Goal: Obtain resource: Download file/media

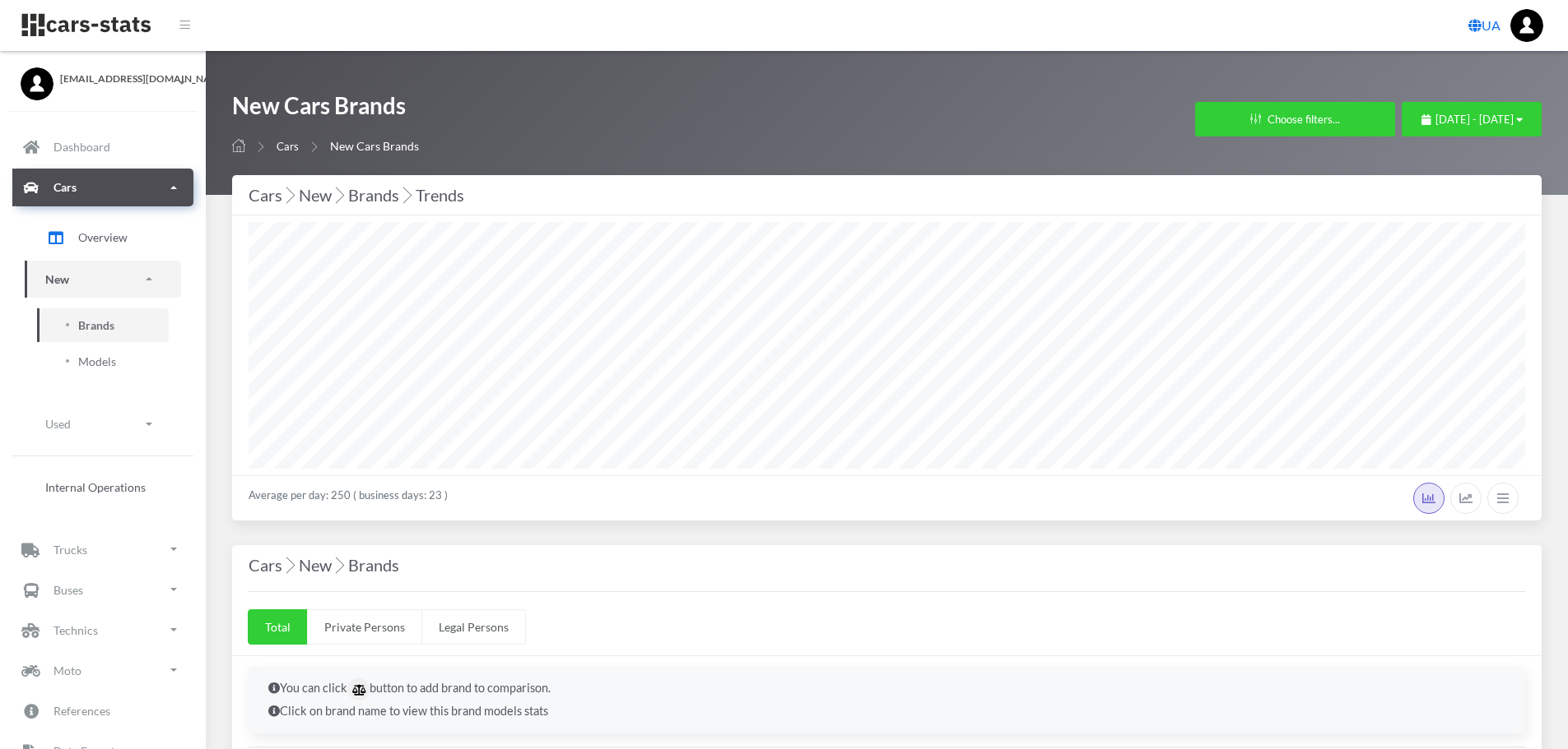
select select "25"
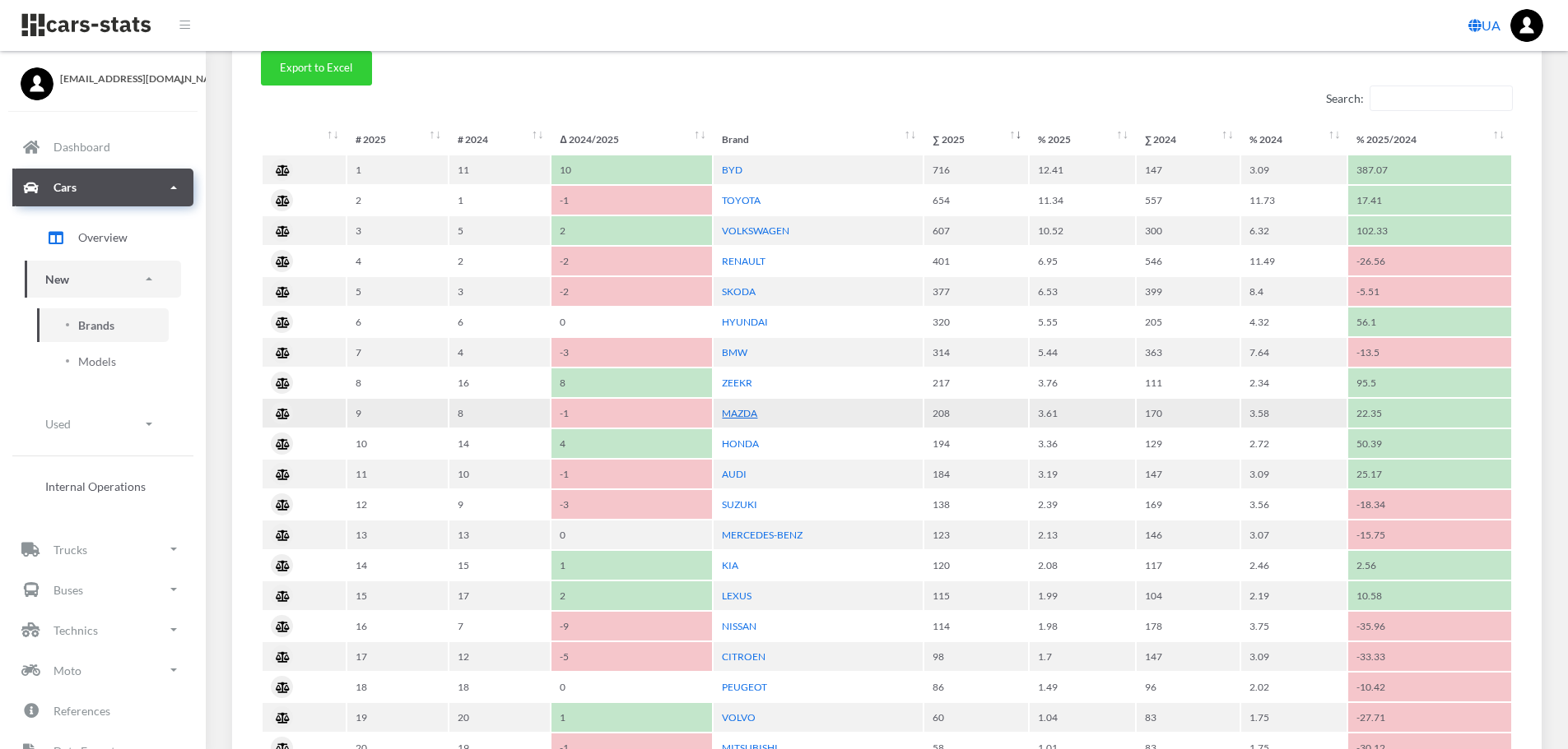
click at [744, 418] on link "MAZDA" at bounding box center [739, 413] width 35 height 12
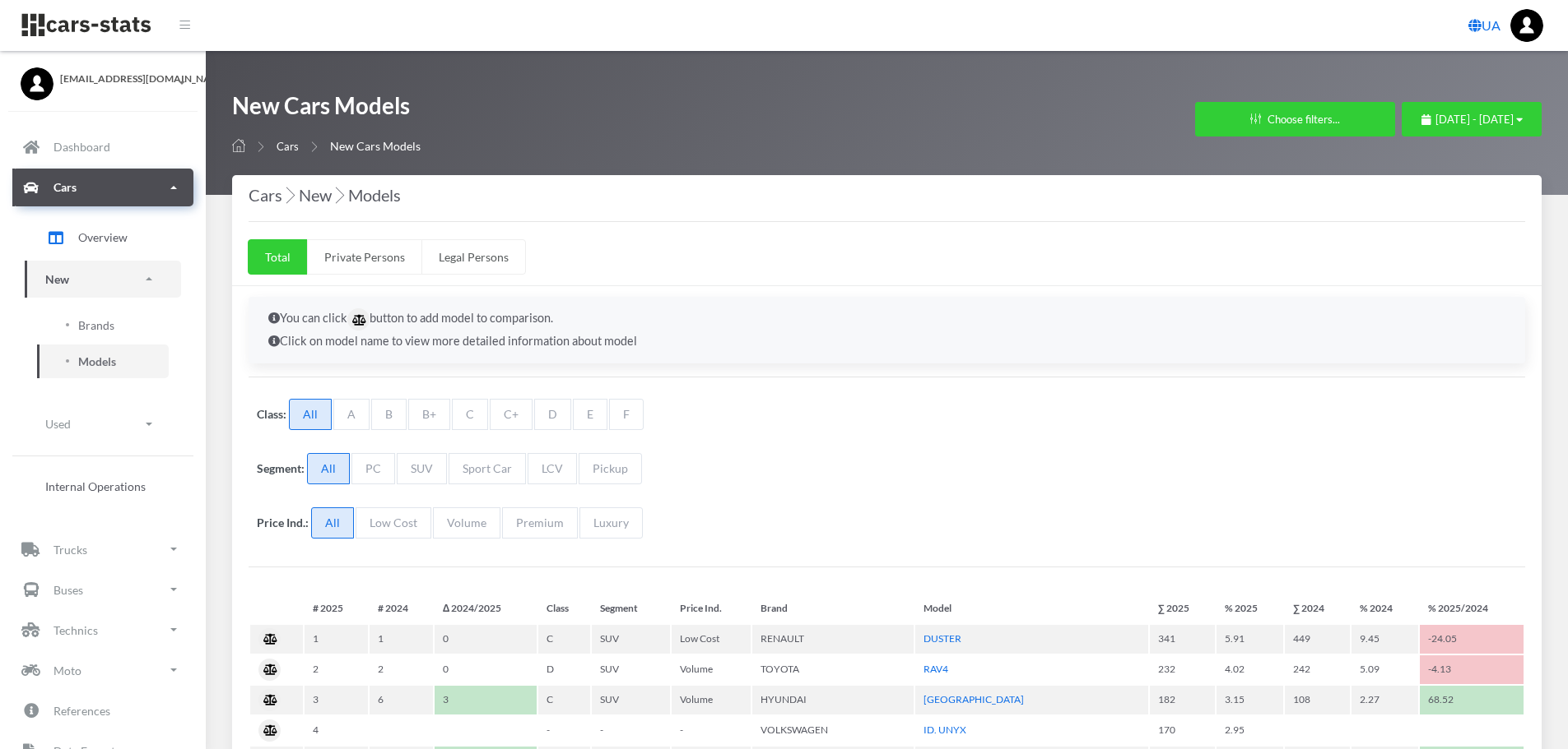
scroll to position [12, 12]
select select "25"
select select "MAZDA"
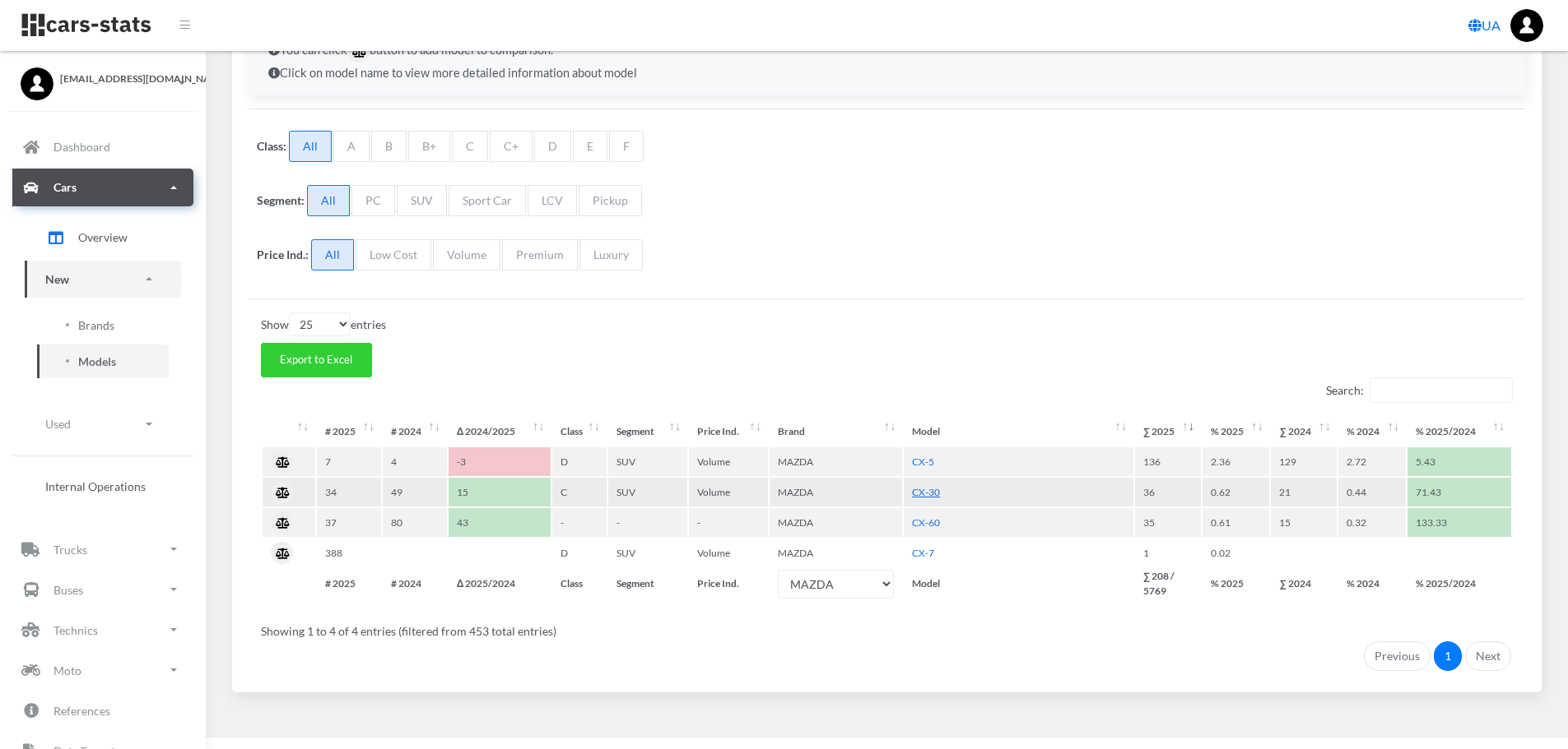
scroll to position [281, 0]
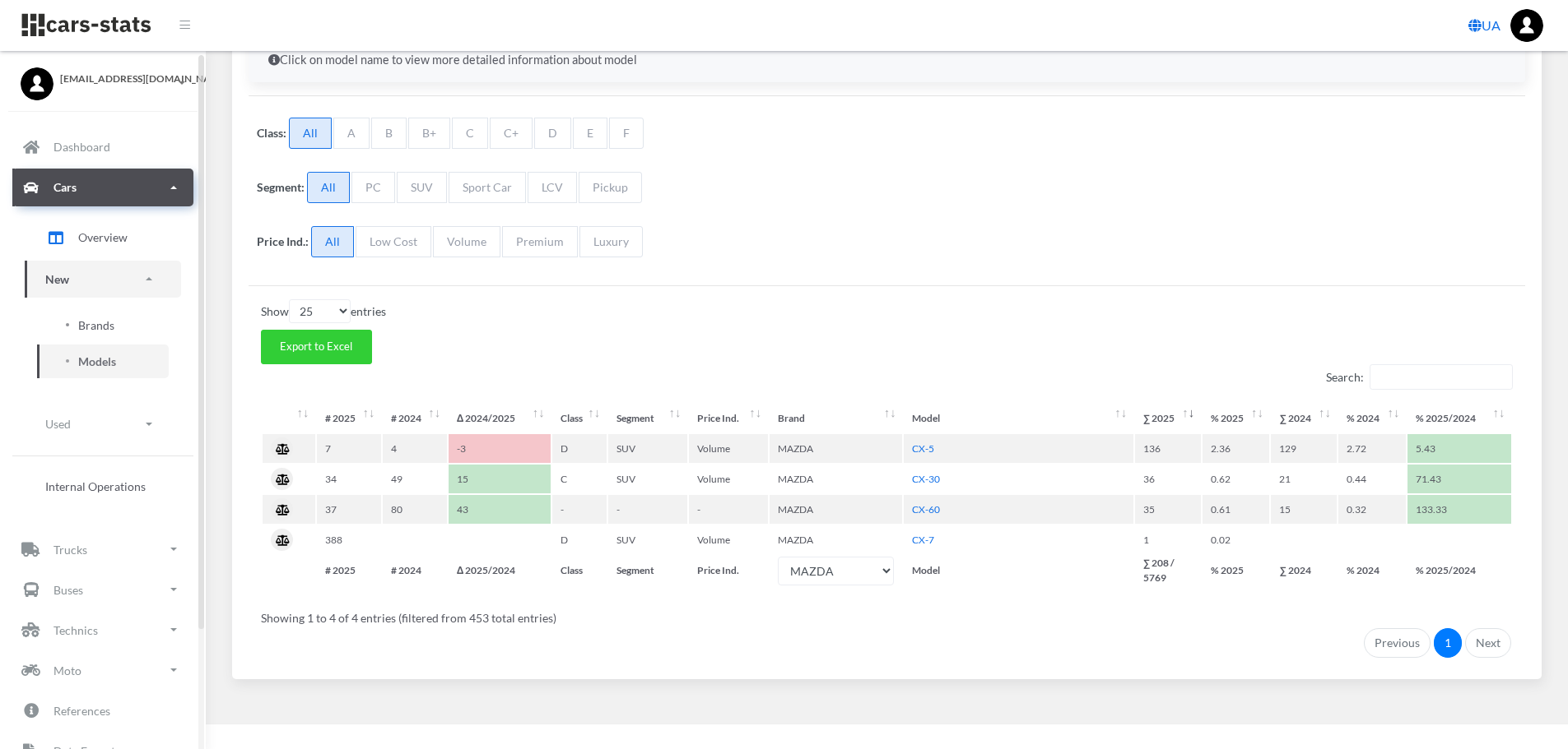
click at [86, 323] on span "Brands" at bounding box center [97, 325] width 36 height 17
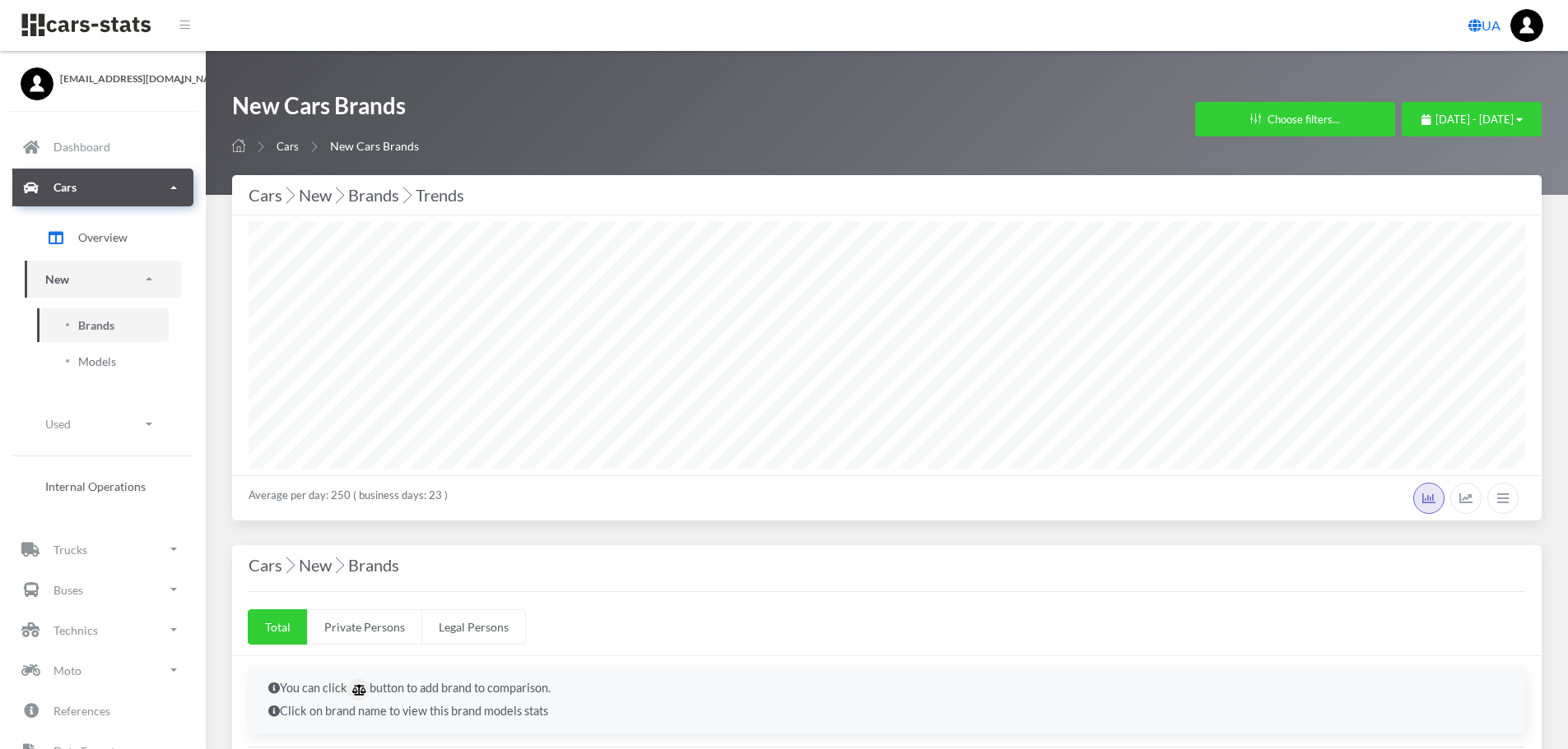
select select "25"
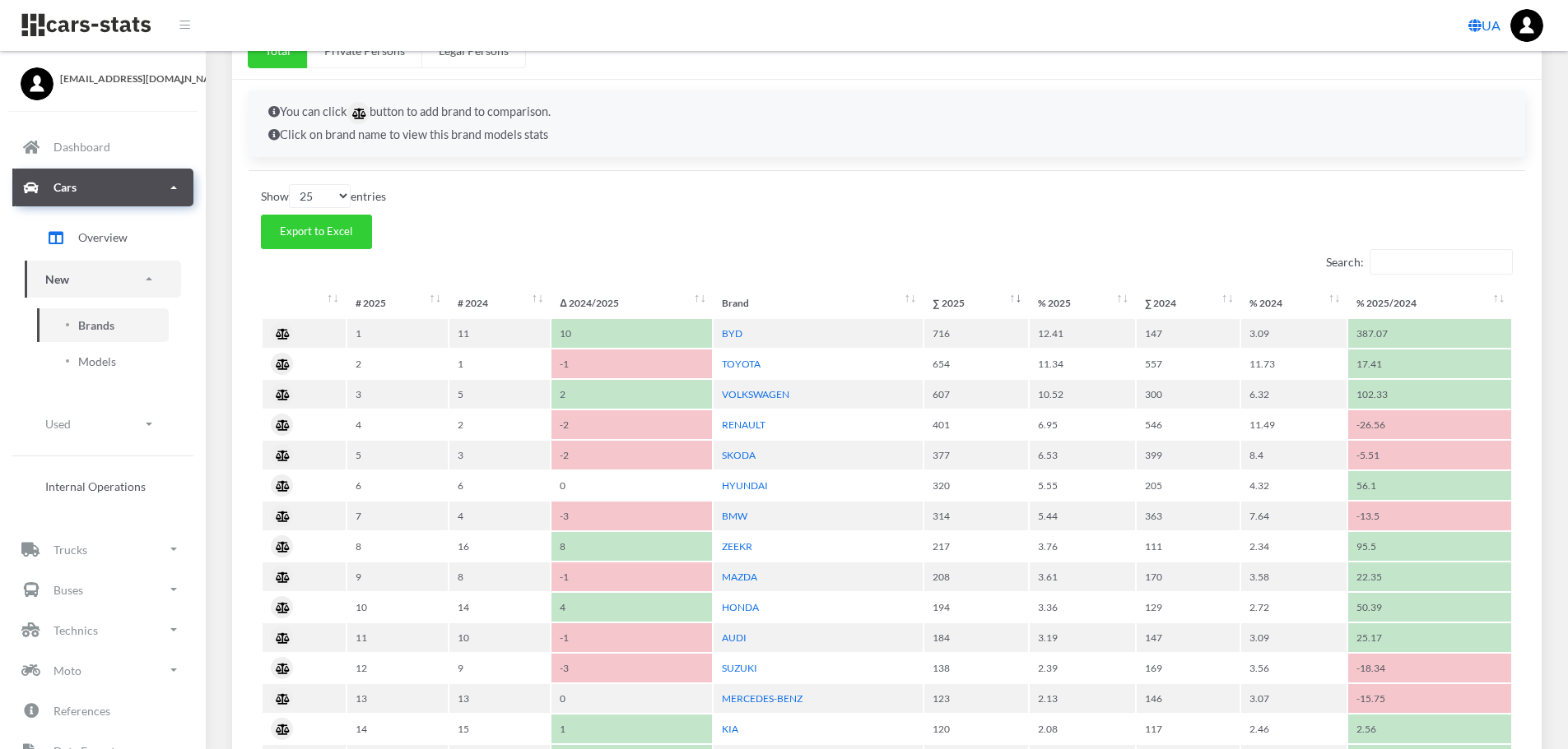
scroll to position [576, 0]
click at [335, 226] on span "Export to Excel" at bounding box center [316, 231] width 73 height 13
